Goal: Information Seeking & Learning: Learn about a topic

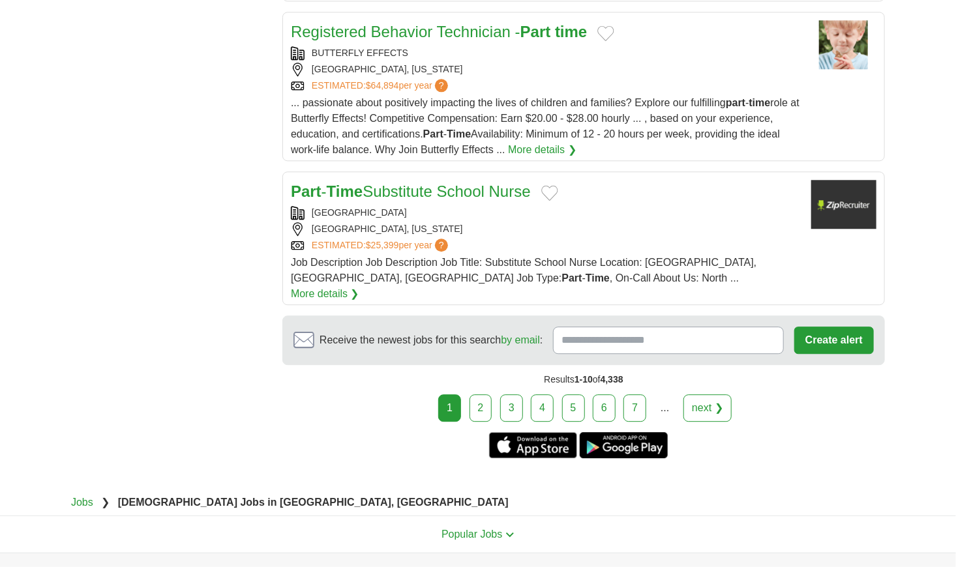
scroll to position [1564, 0]
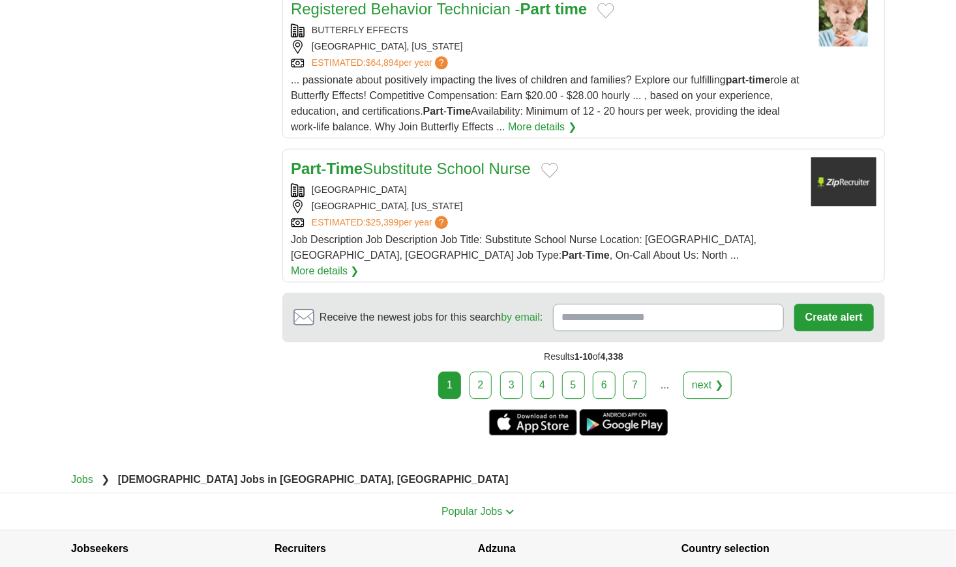
click at [486, 372] on link "2" at bounding box center [480, 385] width 23 height 27
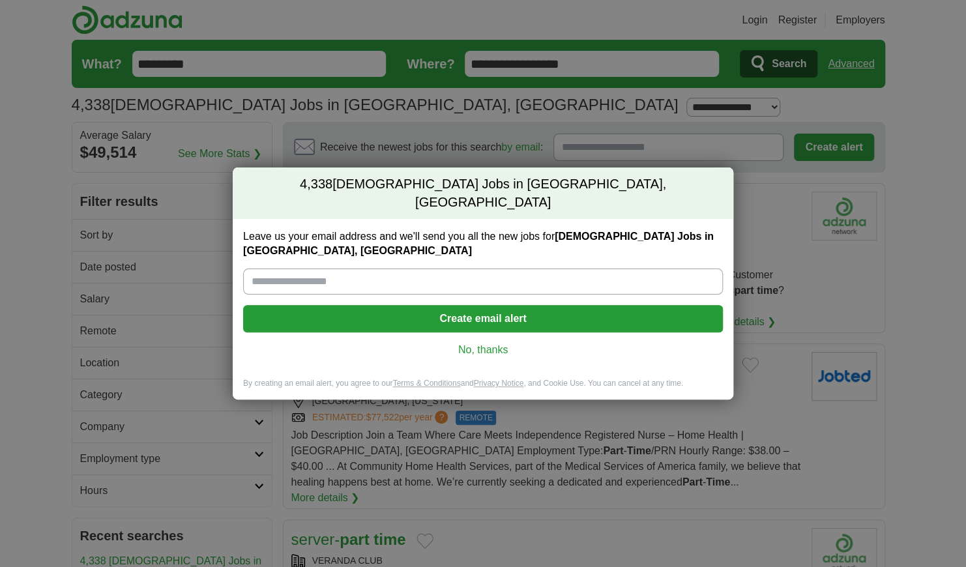
click at [474, 343] on link "No, thanks" at bounding box center [483, 350] width 459 height 14
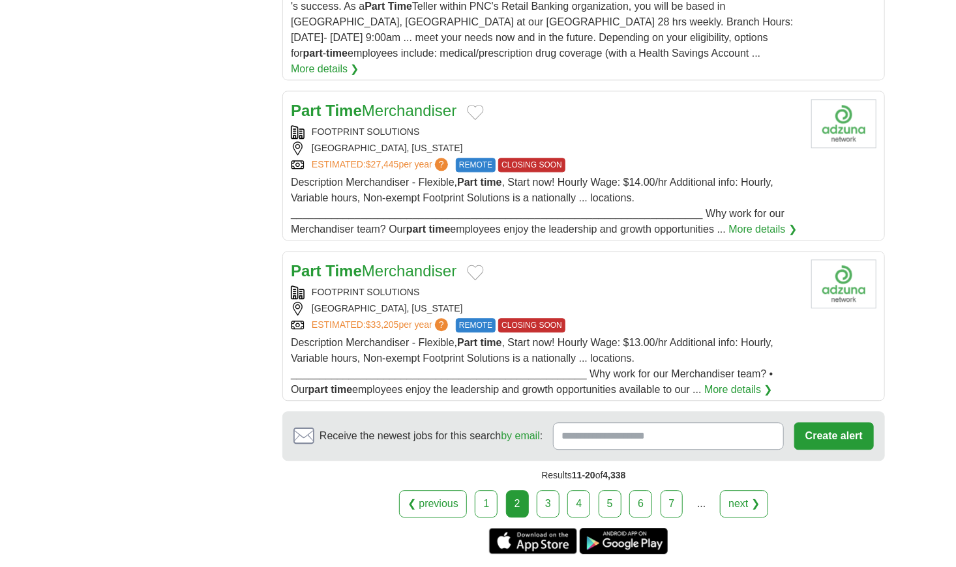
scroll to position [1434, 0]
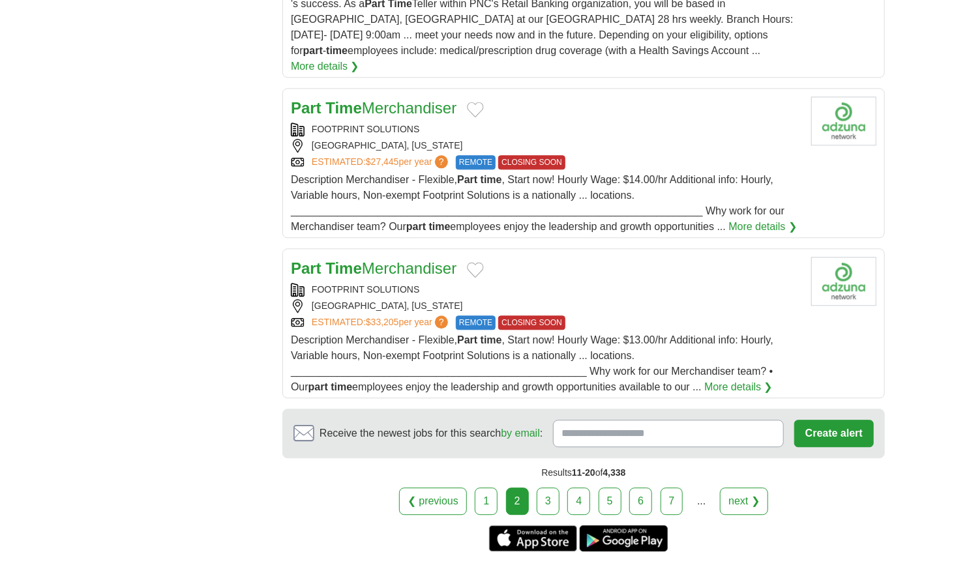
click at [552, 488] on link "3" at bounding box center [547, 501] width 23 height 27
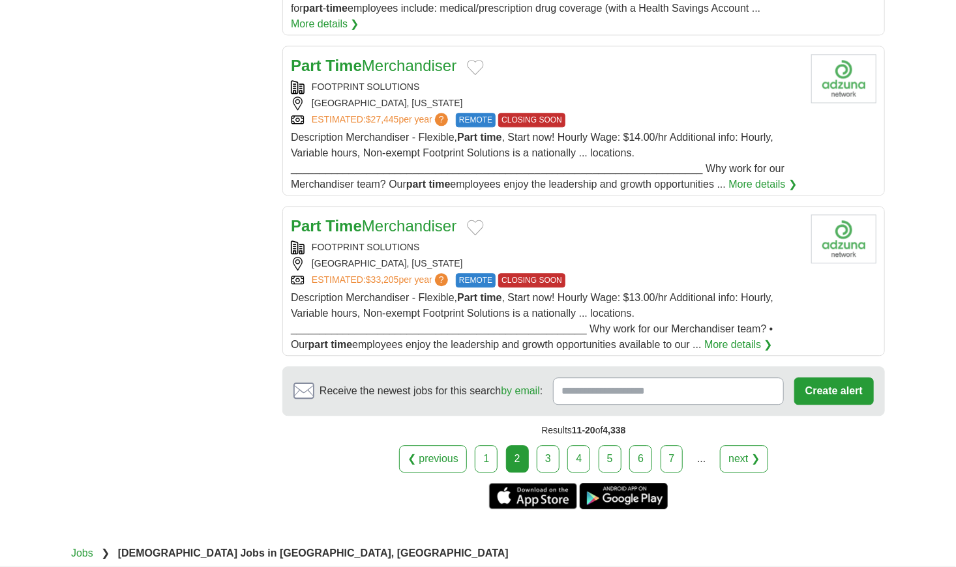
scroll to position [1499, 0]
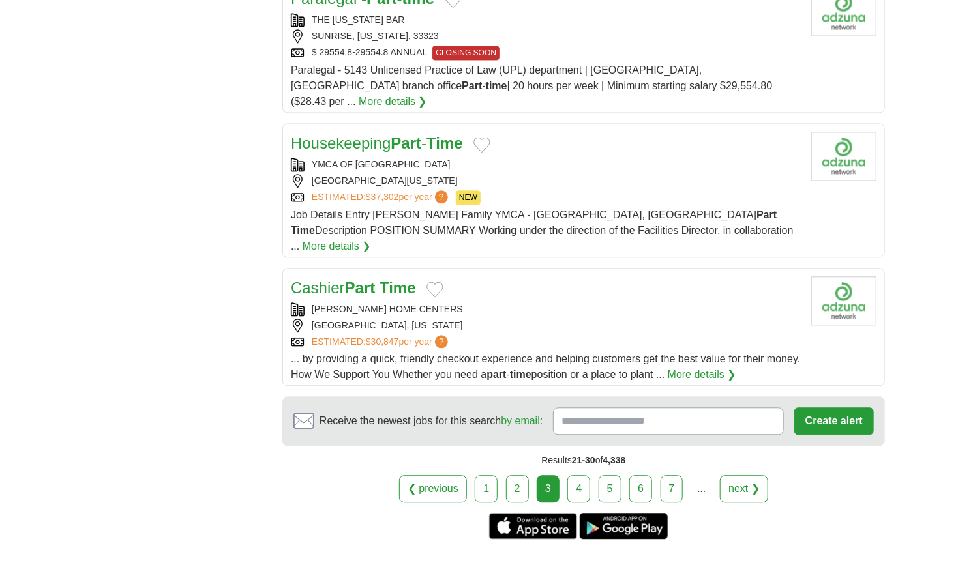
scroll to position [1238, 0]
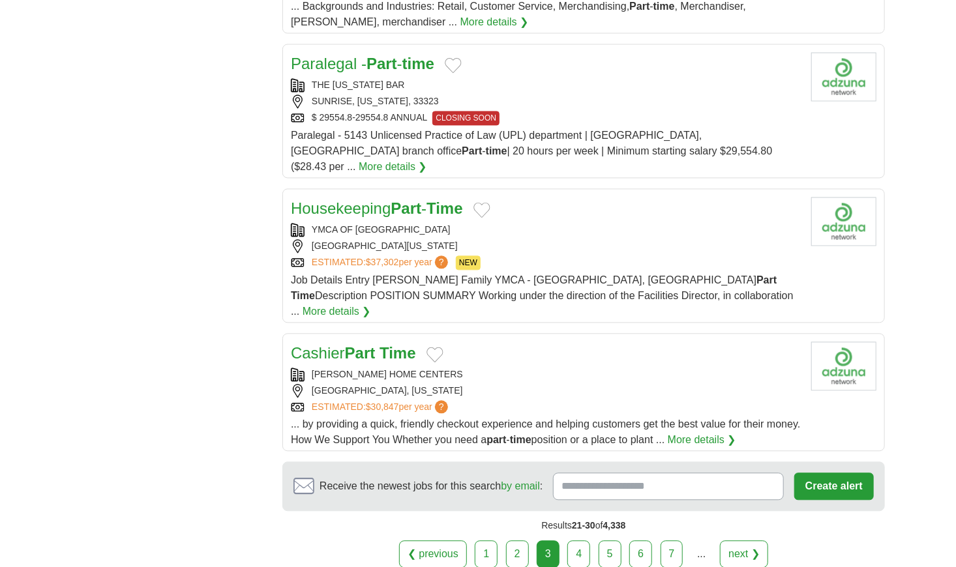
click at [576, 540] on link "4" at bounding box center [578, 553] width 23 height 27
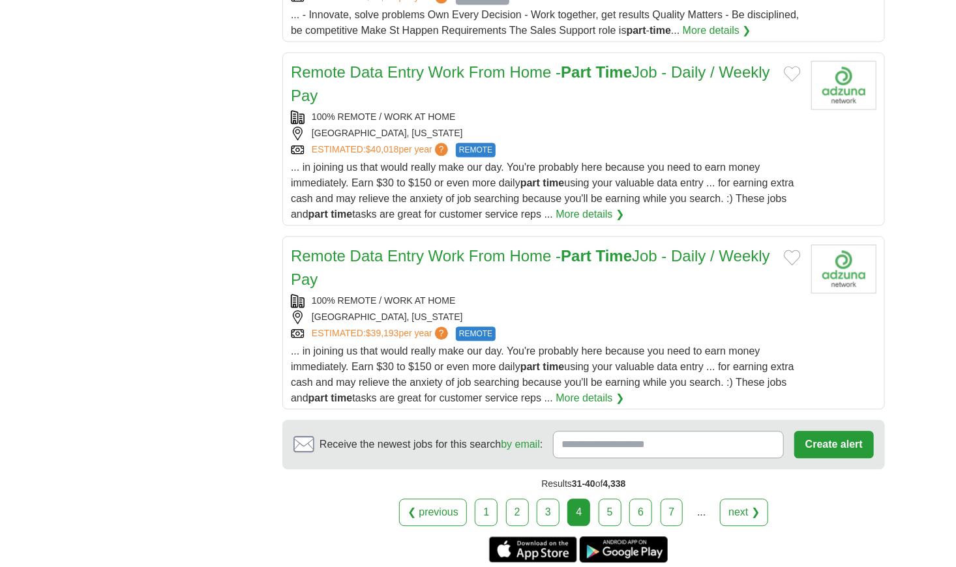
scroll to position [1434, 0]
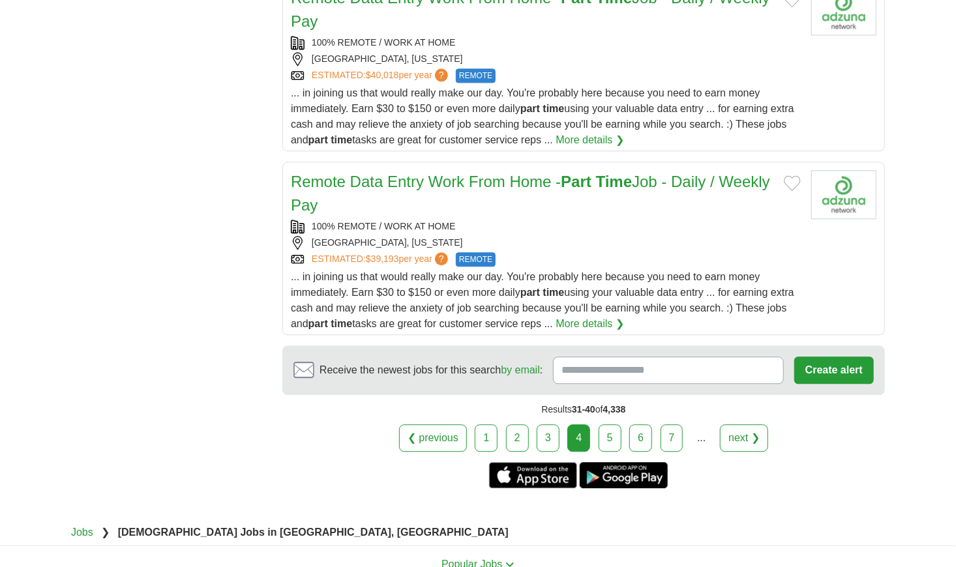
click at [604, 424] on link "5" at bounding box center [609, 437] width 23 height 27
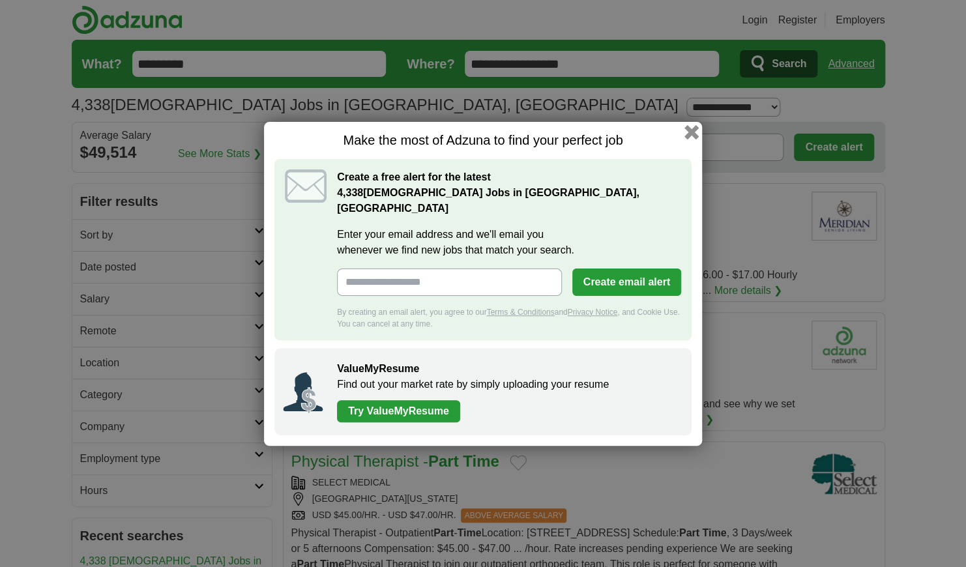
click at [694, 139] on button "button" at bounding box center [691, 131] width 14 height 14
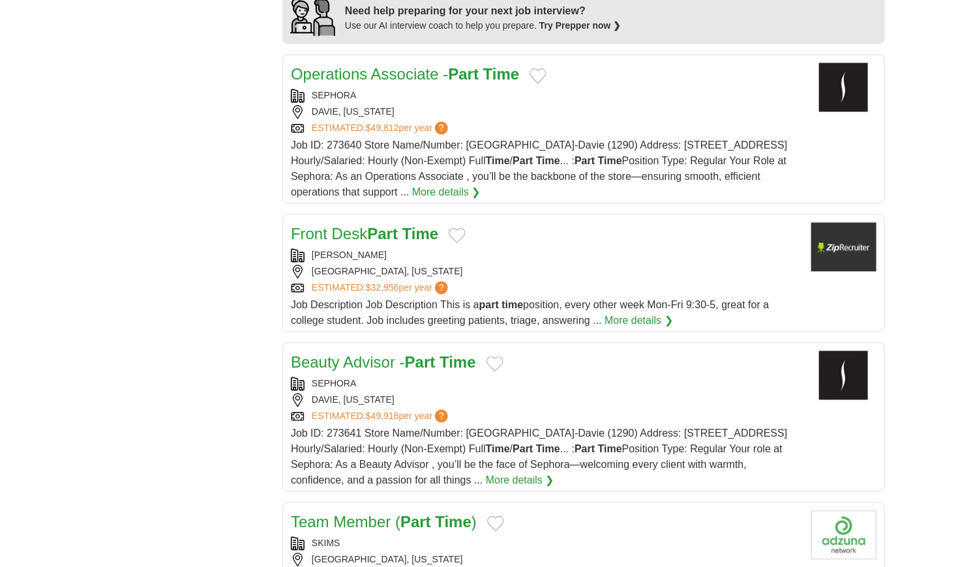
scroll to position [1173, 0]
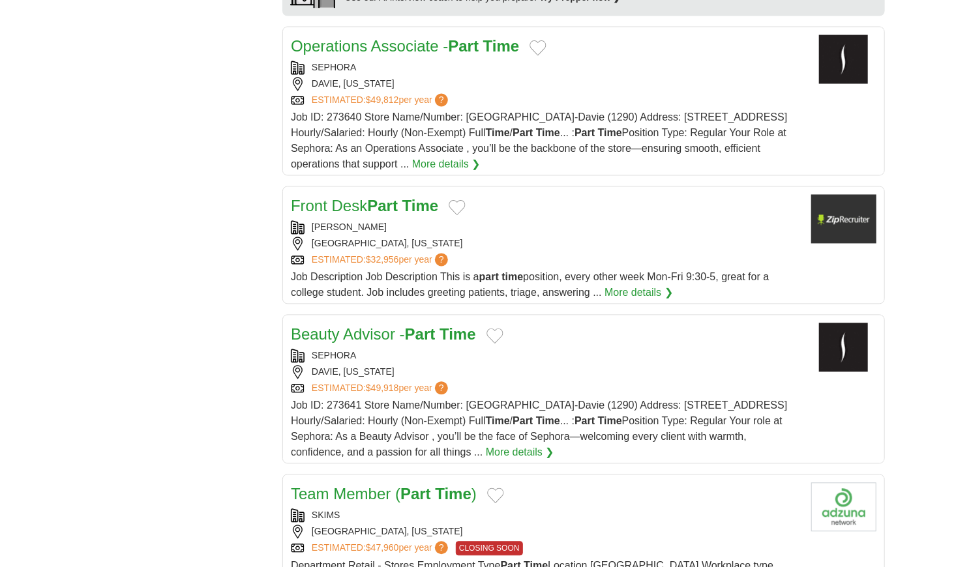
click at [465, 282] on div "Job Description Job Description This is a part time position, every other week …" at bounding box center [546, 285] width 510 height 31
